Goal: Find contact information: Find contact information

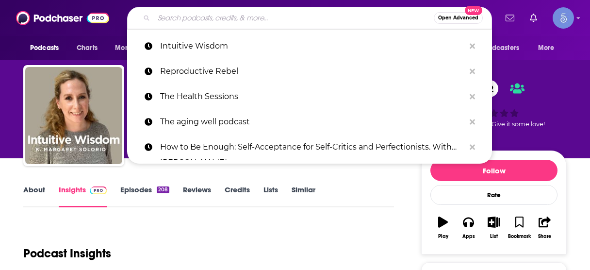
scroll to position [117, 0]
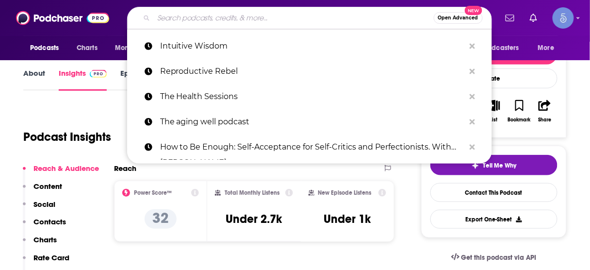
type input "NVIDIA AI Podcast"
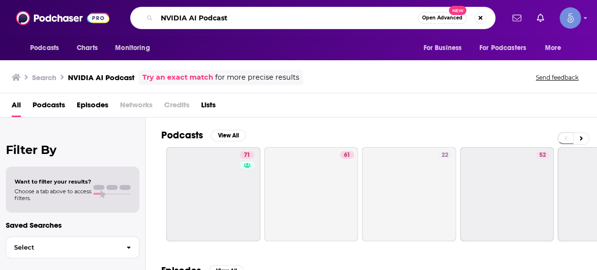
drag, startPoint x: 249, startPoint y: 17, endPoint x: 84, endPoint y: 14, distance: 165.1
click at [84, 14] on div "Podcasts Charts Monitoring NVIDIA AI Podcast Open Advanced New For Business For…" at bounding box center [298, 18] width 597 height 36
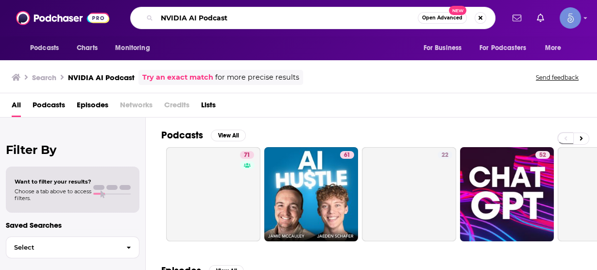
paste input "On Cloud"
type input "On Cloud"
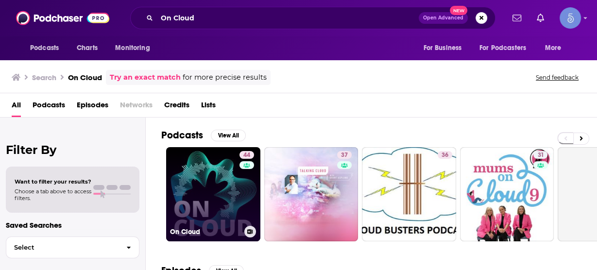
click at [226, 165] on link "44 On Cloud" at bounding box center [213, 194] width 94 height 94
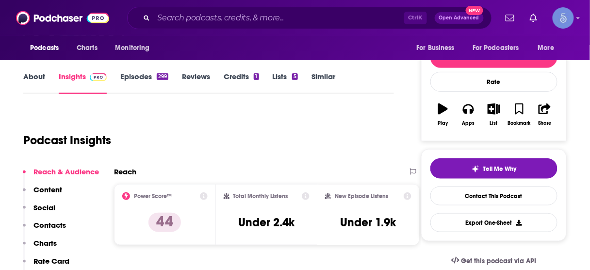
scroll to position [117, 0]
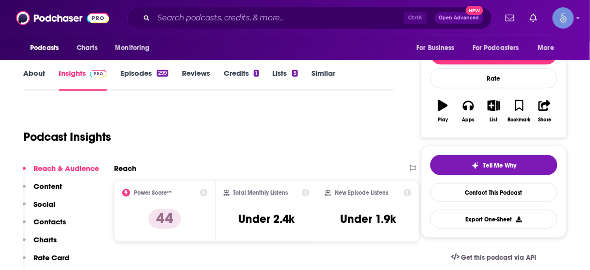
click at [59, 221] on p "Contacts" at bounding box center [50, 221] width 33 height 9
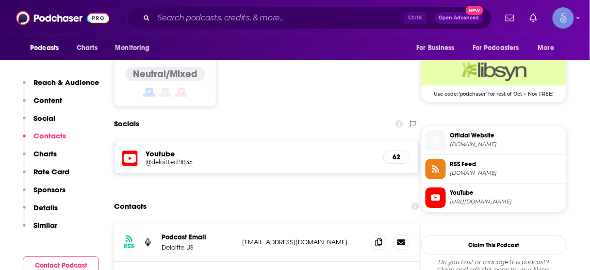
scroll to position [826, 0]
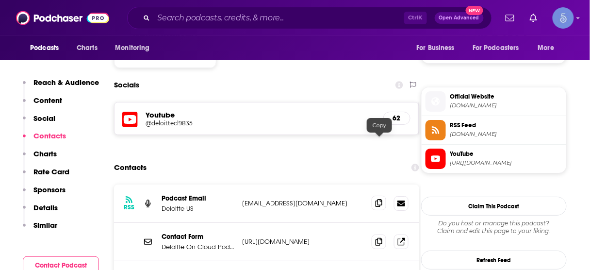
click at [380, 199] on icon at bounding box center [379, 203] width 7 height 8
click at [204, 17] on input "Search podcasts, credits, & more..." at bounding box center [279, 18] width 251 height 16
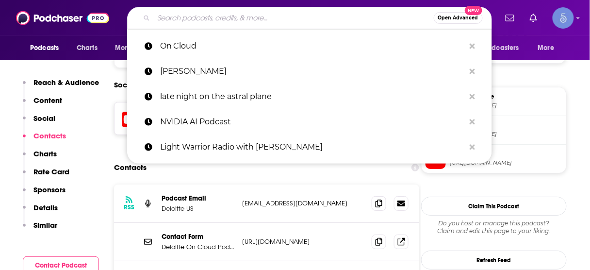
paste input "Pioneers of AI"
type input "Pioneers of AI"
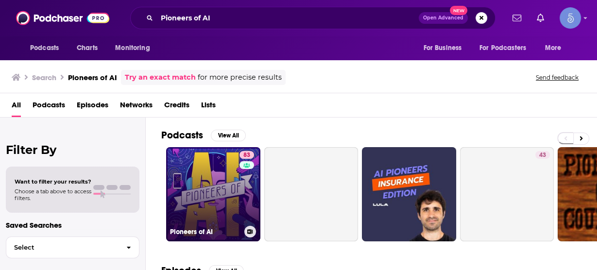
click at [228, 180] on link "83 Pioneers of AI" at bounding box center [213, 194] width 94 height 94
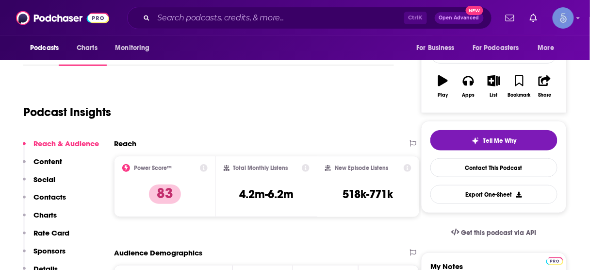
scroll to position [194, 0]
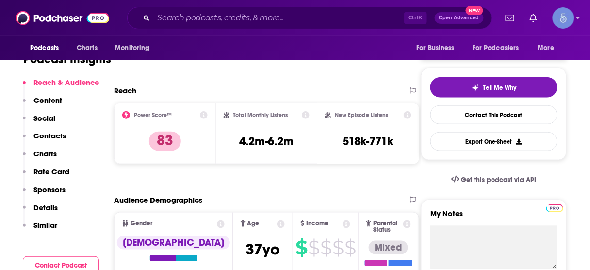
click at [50, 139] on p "Contacts" at bounding box center [50, 135] width 33 height 9
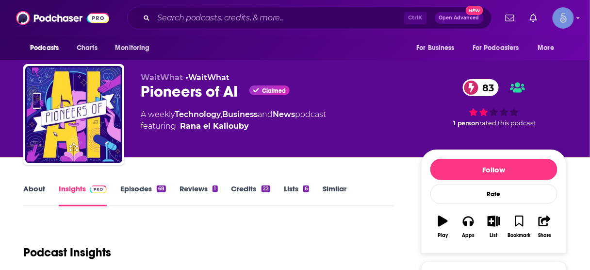
scroll to position [0, 0]
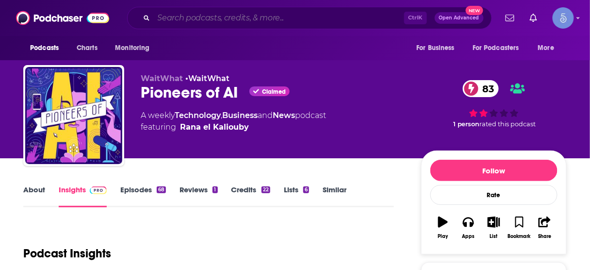
click at [269, 20] on input "Search podcasts, credits, & more..." at bounding box center [279, 18] width 251 height 16
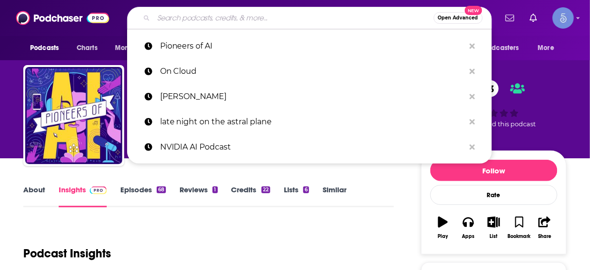
paste input "The ChatGPT Report"
type input "The ChatGPT Report"
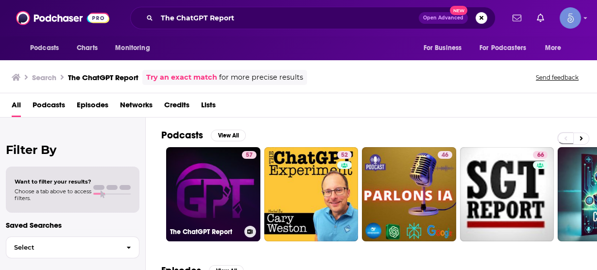
click at [226, 182] on link "57 The ChatGPT Report" at bounding box center [213, 194] width 94 height 94
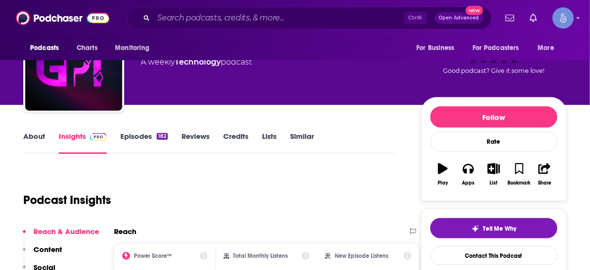
scroll to position [78, 0]
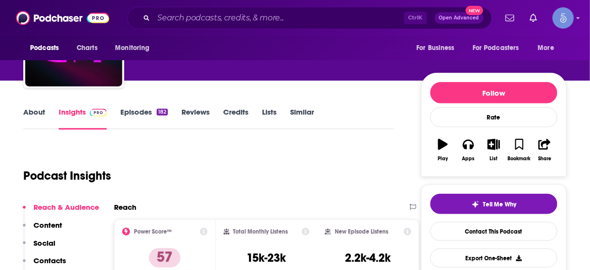
click at [51, 256] on p "Contacts" at bounding box center [50, 260] width 33 height 9
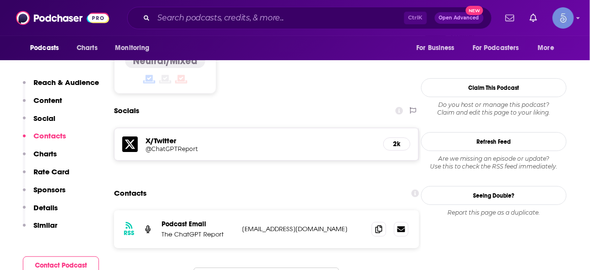
scroll to position [787, 0]
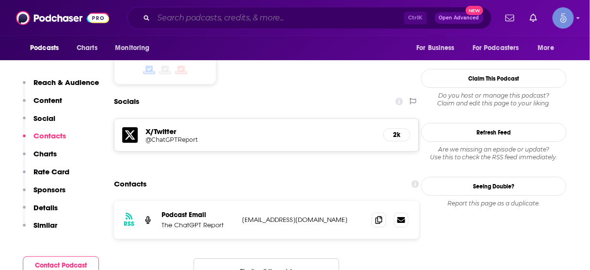
click at [330, 17] on input "Search podcasts, credits, & more..." at bounding box center [279, 18] width 251 height 16
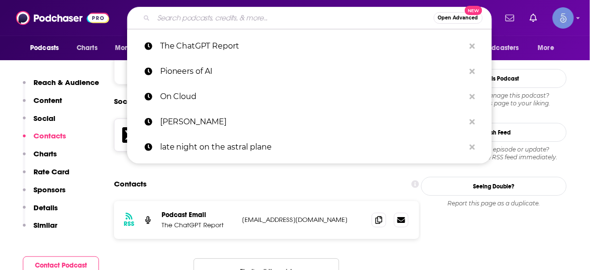
paste input "The Data And AI Podcast"
type input "The Data And AI Podcast"
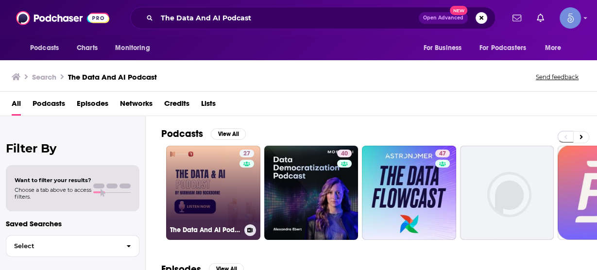
click at [226, 195] on link "27 The Data And AI Podcast" at bounding box center [213, 193] width 94 height 94
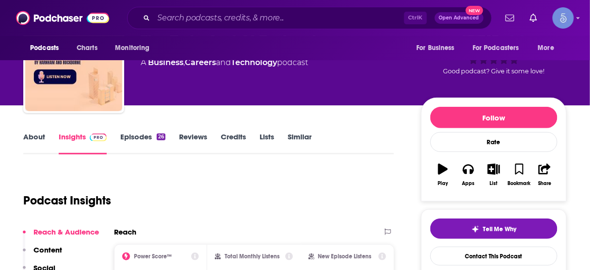
scroll to position [117, 0]
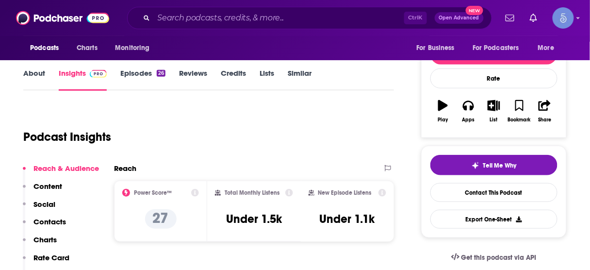
click at [57, 223] on p "Contacts" at bounding box center [50, 221] width 33 height 9
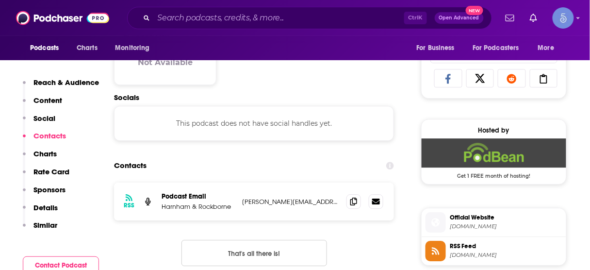
scroll to position [648, 0]
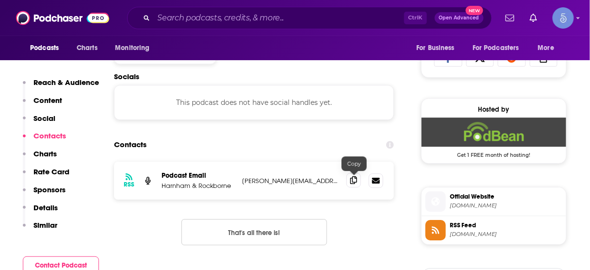
click at [355, 180] on icon at bounding box center [354, 180] width 7 height 8
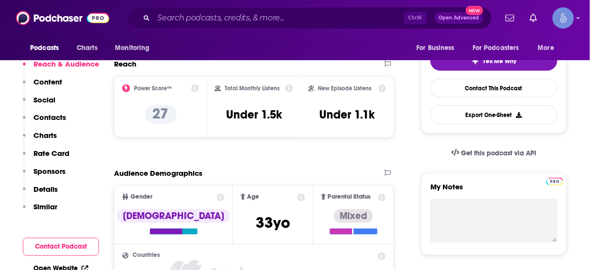
scroll to position [27, 0]
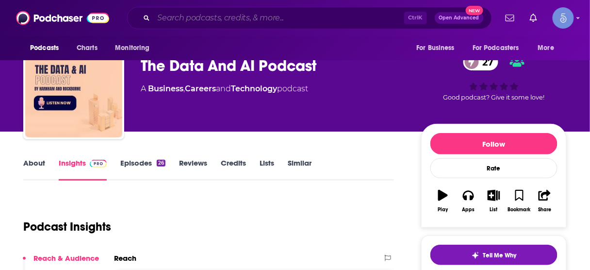
click at [270, 18] on input "Search podcasts, credits, & more..." at bounding box center [279, 18] width 251 height 16
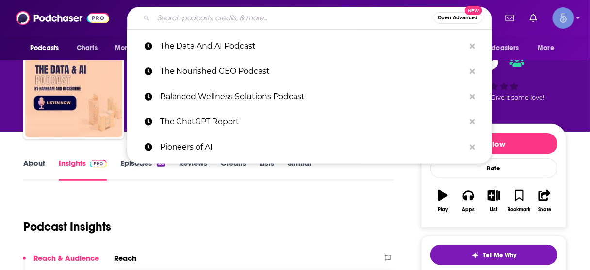
paste input "Me, Myself, and AI"
type input "Me, Myself, and AI"
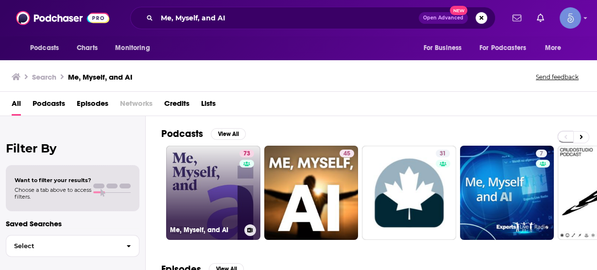
click at [219, 171] on link "73 Me, Myself, and AI" at bounding box center [213, 193] width 94 height 94
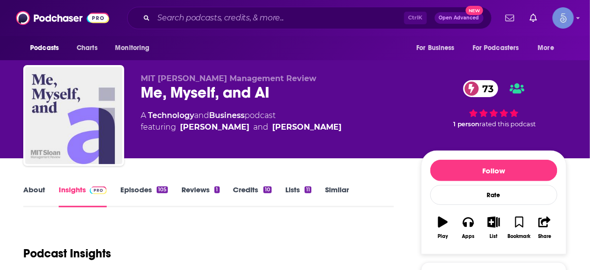
scroll to position [117, 0]
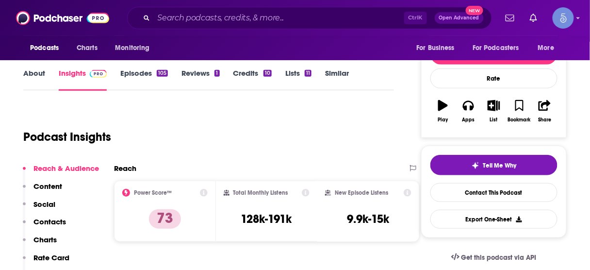
click at [47, 219] on p "Contacts" at bounding box center [50, 221] width 33 height 9
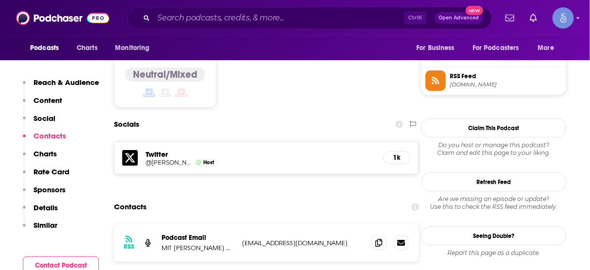
scroll to position [789, 0]
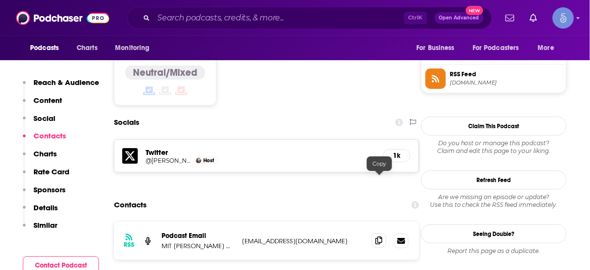
click at [380, 236] on icon at bounding box center [379, 240] width 7 height 8
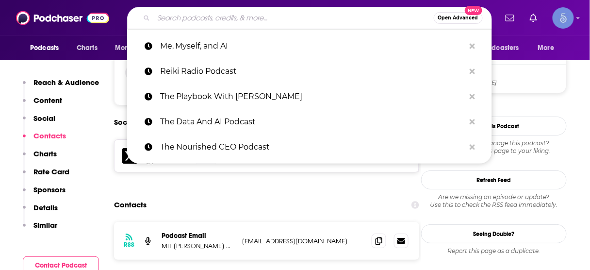
click at [327, 16] on input "Search podcasts, credits, & more..." at bounding box center [294, 18] width 280 height 16
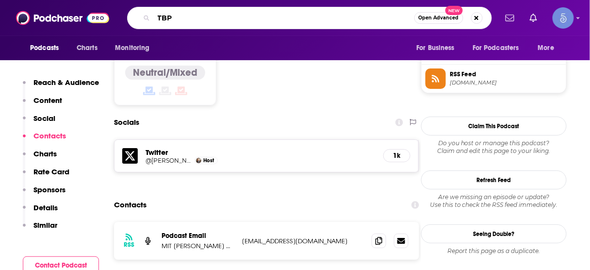
type input "TBPN"
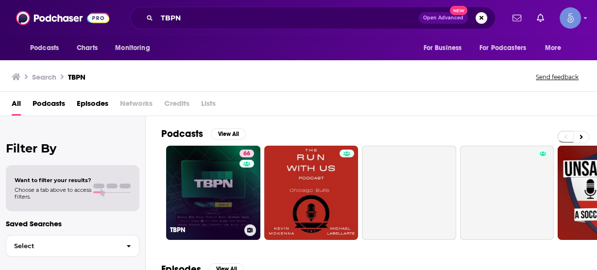
click at [227, 192] on link "66 TBPN" at bounding box center [213, 193] width 94 height 94
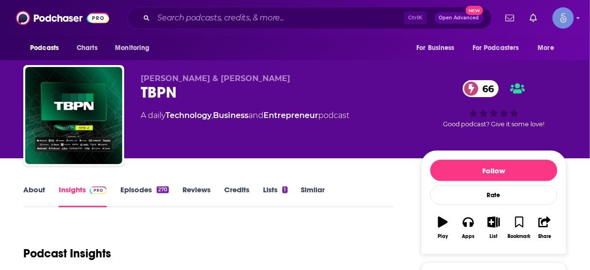
scroll to position [155, 0]
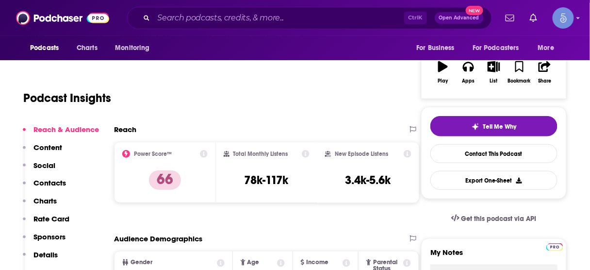
click at [50, 182] on p "Contacts" at bounding box center [50, 182] width 33 height 9
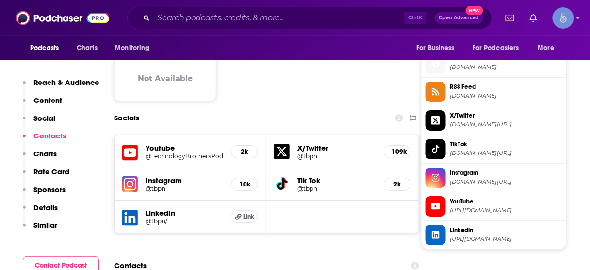
scroll to position [851, 0]
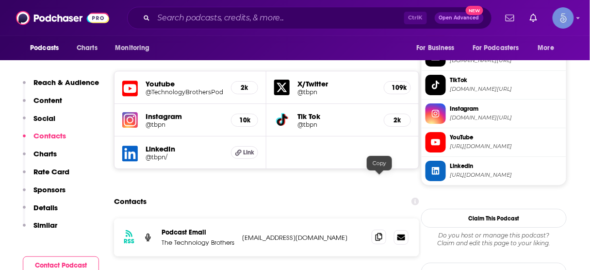
click at [381, 233] on icon at bounding box center [379, 237] width 7 height 8
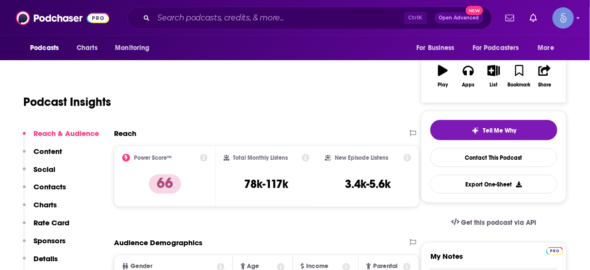
scroll to position [0, 0]
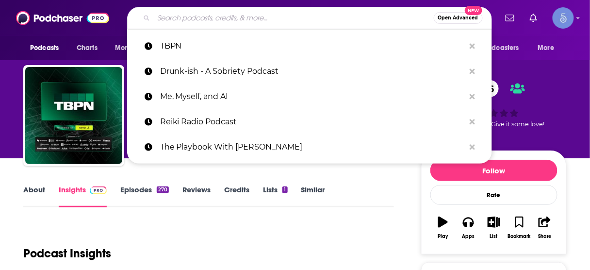
click at [272, 16] on input "Search podcasts, credits, & more..." at bounding box center [294, 18] width 280 height 16
paste input "The ChatGPT Experiment"
type input "The ChatGPT Experiment"
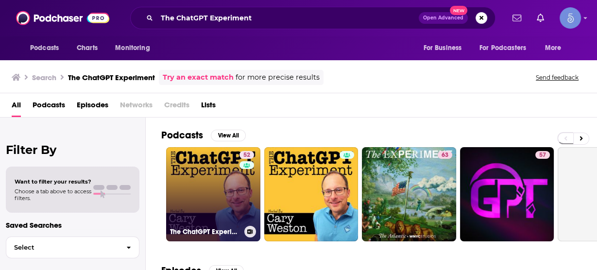
click at [179, 192] on link "52 The ChatGPT Experiment - Simplifying Chat GPT For Curious Beginners" at bounding box center [213, 194] width 94 height 94
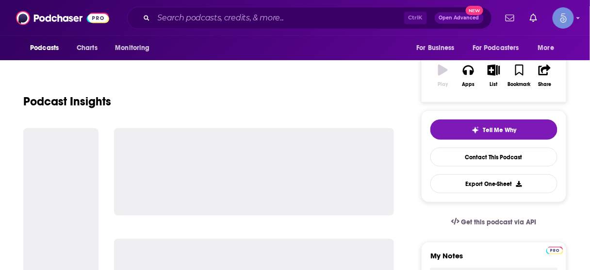
scroll to position [155, 0]
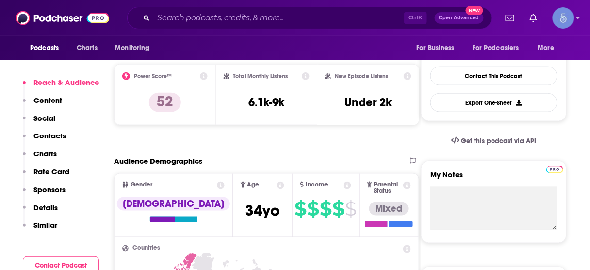
click at [51, 154] on p "Charts" at bounding box center [45, 153] width 23 height 9
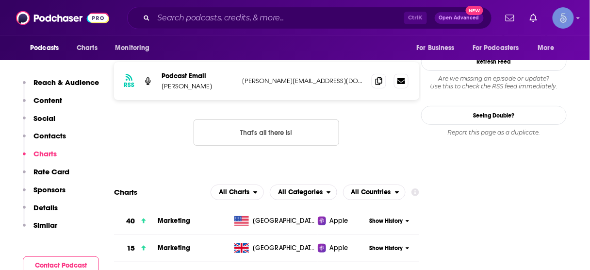
click at [56, 135] on p "Contacts" at bounding box center [50, 135] width 33 height 9
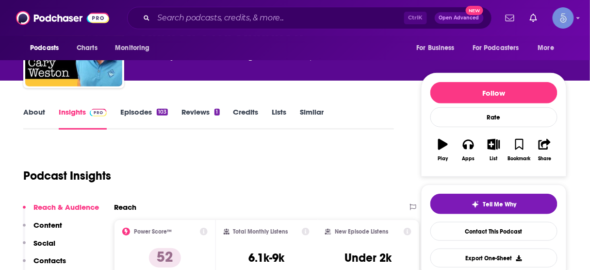
scroll to position [117, 0]
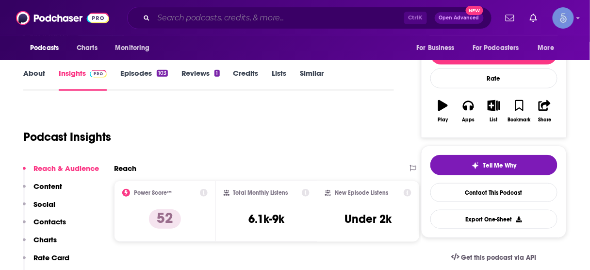
click at [283, 14] on input "Search podcasts, credits, & more..." at bounding box center [279, 18] width 251 height 16
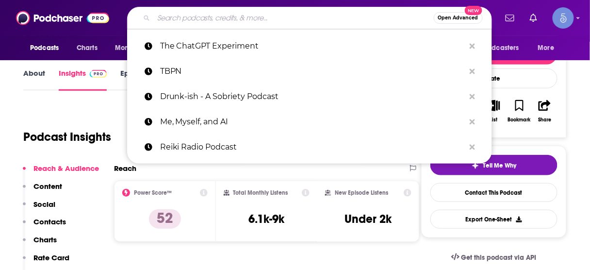
paste input "The Big Tech Show"
type input "The Big Tech Show"
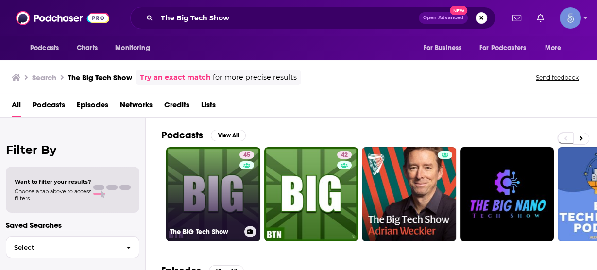
click at [232, 200] on link "45 The BIG Tech Show" at bounding box center [213, 194] width 94 height 94
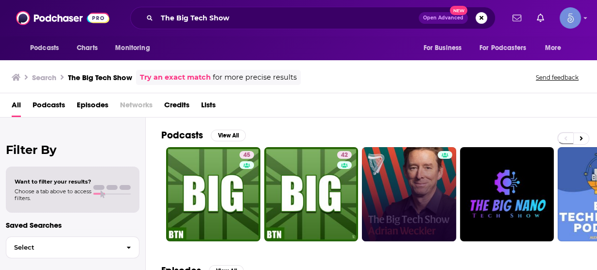
click at [427, 192] on link at bounding box center [409, 194] width 94 height 94
